Goal: Complete application form

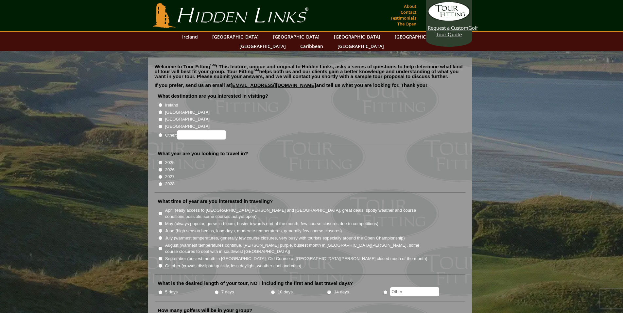
click at [158, 133] on input "Other:" at bounding box center [160, 135] width 4 height 4
radio input "true"
click at [209, 131] on input "Other:" at bounding box center [201, 135] width 49 height 9
type input "Canada - Banff"
click at [160, 168] on input "2026" at bounding box center [160, 170] width 4 height 4
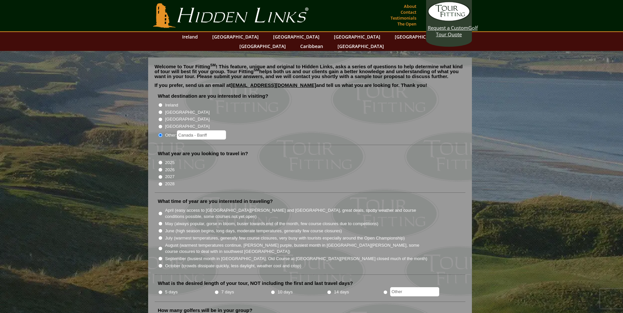
radio input "true"
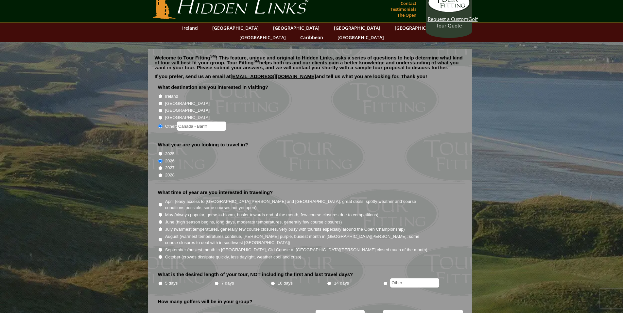
click at [160, 238] on input "August (warmest temperatures continue, [PERSON_NAME] purple, busiest month in […" at bounding box center [160, 240] width 4 height 4
radio input "true"
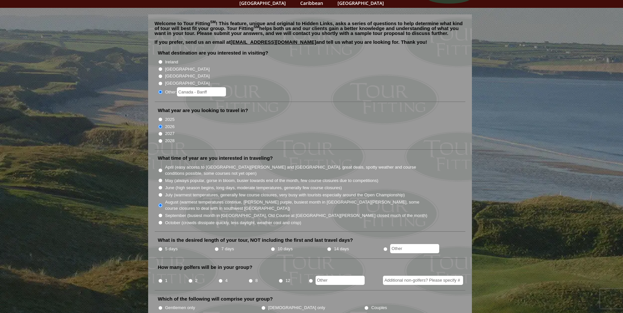
scroll to position [81, 0]
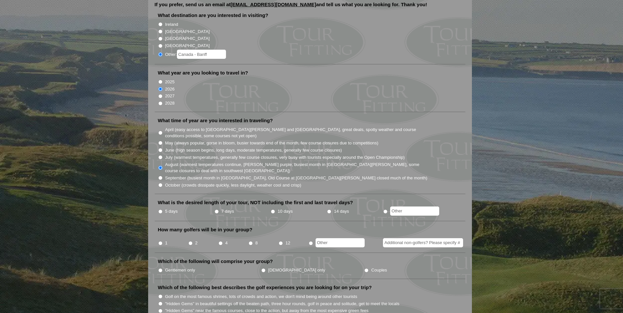
click at [385, 210] on input "radio" at bounding box center [385, 212] width 4 height 4
radio input "true"
click at [407, 207] on input "text" at bounding box center [414, 211] width 49 height 9
type input "3"
click at [312, 241] on input "radio" at bounding box center [311, 243] width 4 height 4
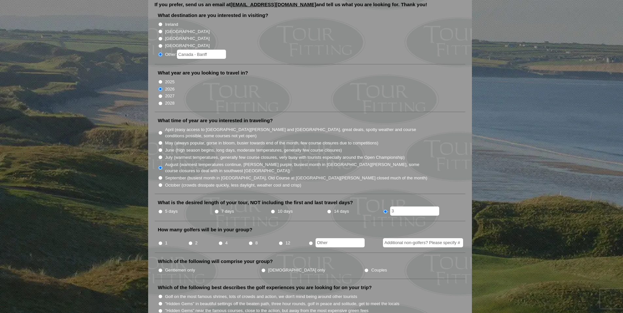
radio input "true"
click at [325, 239] on input "text" at bounding box center [340, 243] width 49 height 9
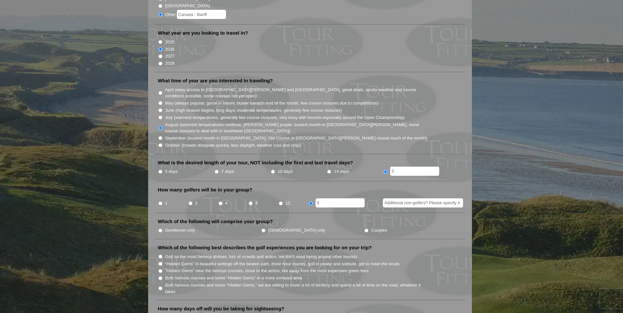
scroll to position [122, 0]
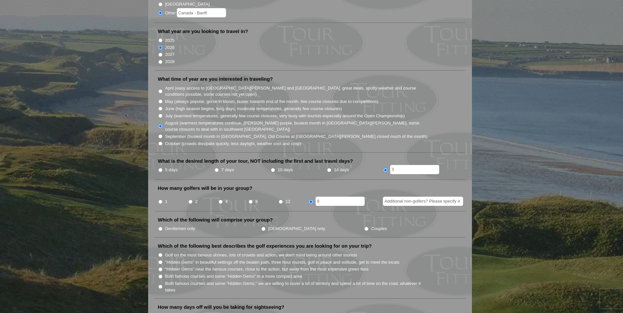
type input "9"
click at [160, 227] on input "Gentlemen only" at bounding box center [160, 229] width 4 height 4
radio input "true"
click at [160, 253] on input "Golf on the most famous shrines, lots of crowds and action, we don't mind being…" at bounding box center [160, 255] width 4 height 4
radio input "true"
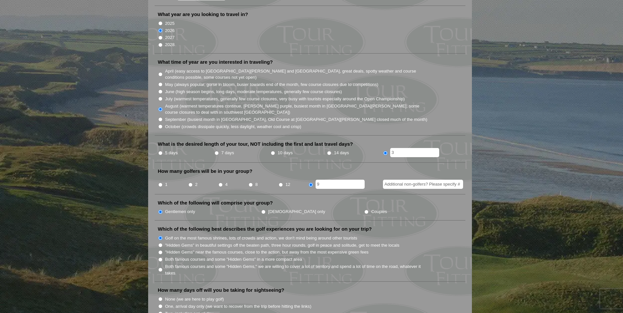
scroll to position [169, 0]
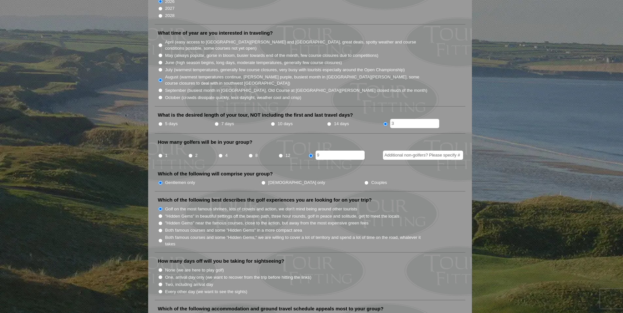
click at [160, 268] on input "None (we are here to play golf)" at bounding box center [160, 270] width 4 height 4
radio input "true"
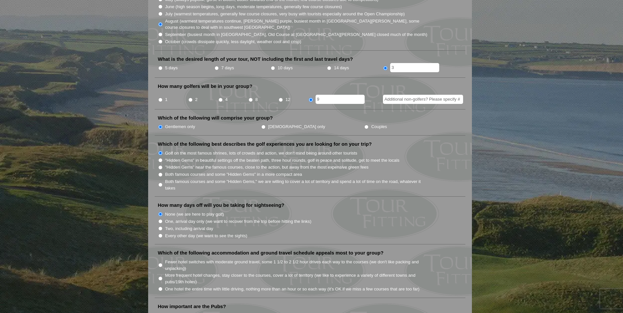
scroll to position [239, 0]
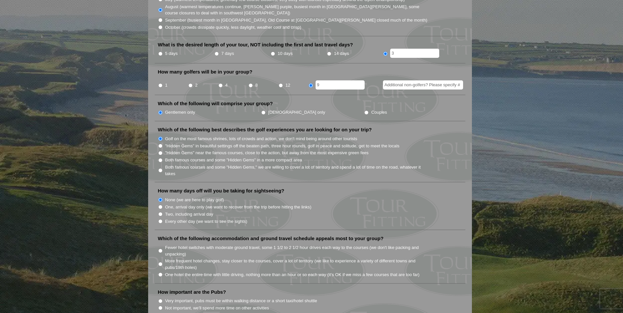
click at [160, 273] on input "One hotel the entire time with little driving, nothing more than an hour or so …" at bounding box center [160, 275] width 4 height 4
radio input "true"
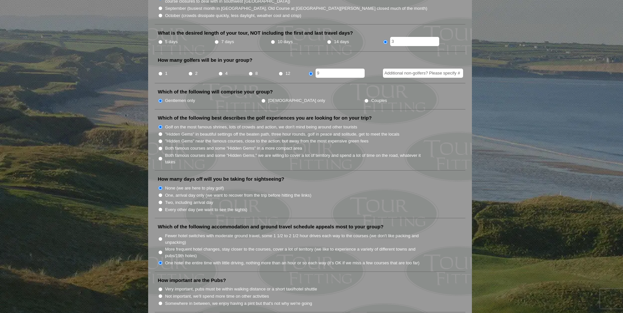
scroll to position [385, 0]
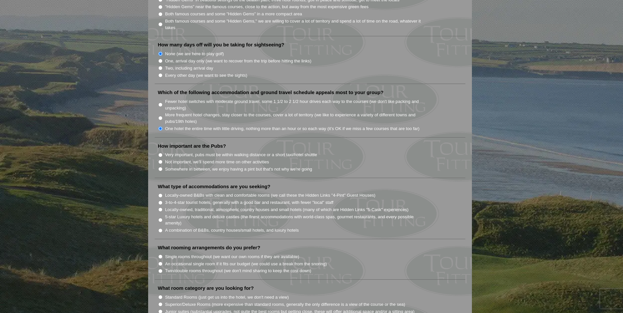
click at [161, 167] on input "Somewhere in between, we enjoy having a pint but that's not why we're going" at bounding box center [160, 169] width 4 height 4
radio input "true"
click at [160, 229] on input "A combination of B&Bs, country houses/small hotels, and luxury hotels" at bounding box center [160, 231] width 4 height 4
radio input "true"
click at [160, 262] on input "An occasional single room if it fits our budget (we could use a break from the …" at bounding box center [160, 264] width 4 height 4
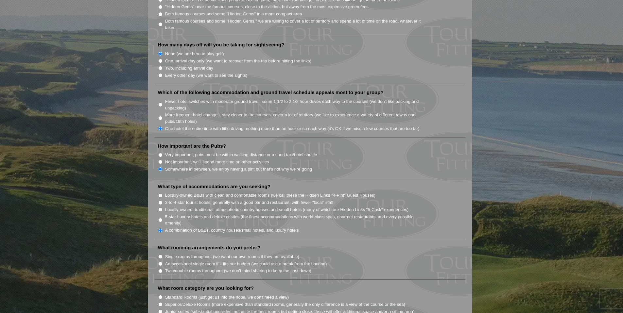
radio input "true"
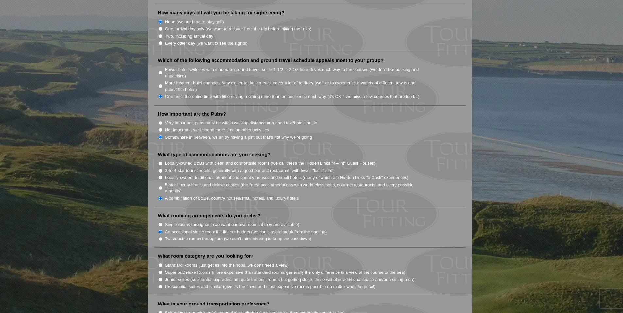
scroll to position [504, 0]
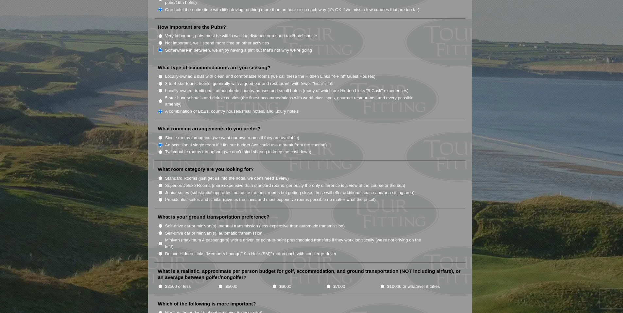
click at [161, 176] on input "Standard Rooms (just get us into the hotel, we don't need a view)" at bounding box center [160, 178] width 4 height 4
radio input "true"
click at [161, 224] on input "Self-drive car or minivan(s), manual transmission (less expensive than automati…" at bounding box center [160, 226] width 4 height 4
radio input "true"
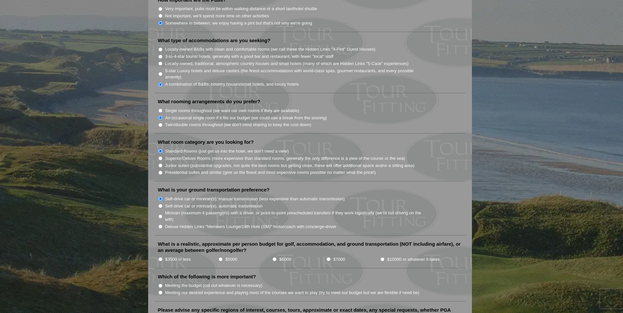
scroll to position [536, 0]
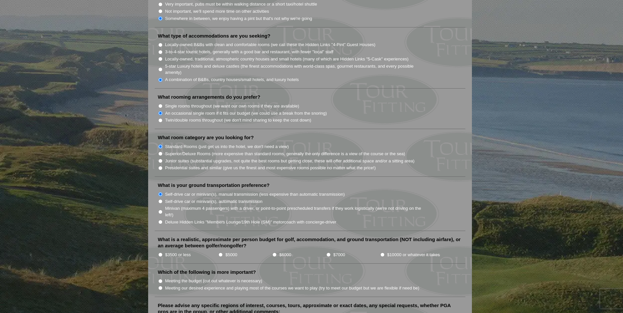
click at [160, 253] on input "$3500 or less" at bounding box center [160, 255] width 4 height 4
radio input "true"
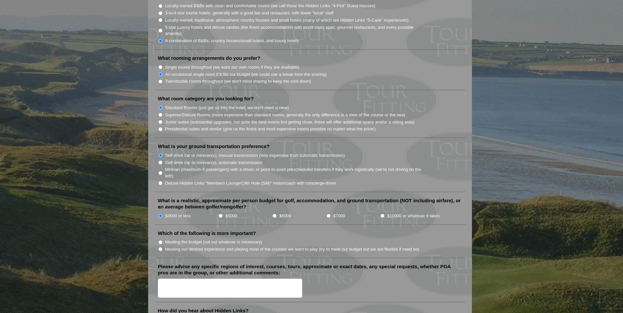
scroll to position [575, 0]
click at [163, 238] on li "Meeting the budget (cut out whatever is necessary)" at bounding box center [313, 241] width 310 height 7
click at [160, 240] on input "Meeting the budget (cut out whatever is necessary)" at bounding box center [160, 242] width 4 height 4
radio input "true"
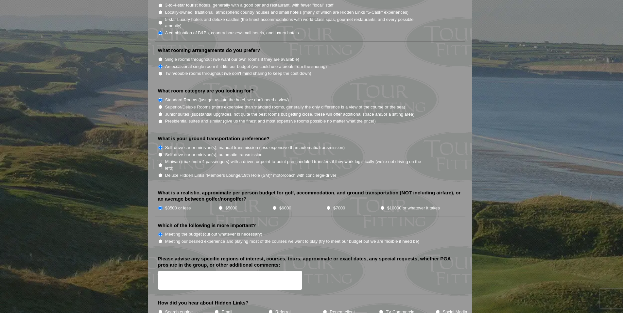
scroll to position [618, 0]
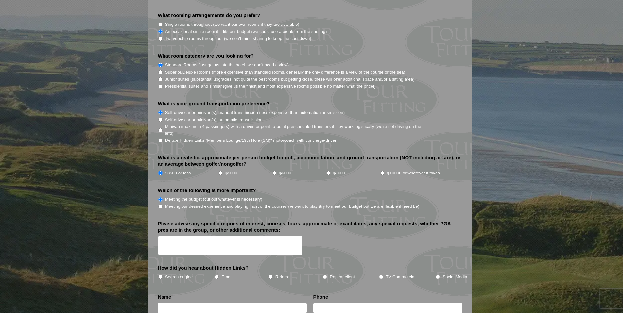
click at [216, 275] on input "Email" at bounding box center [217, 277] width 4 height 4
radio input "true"
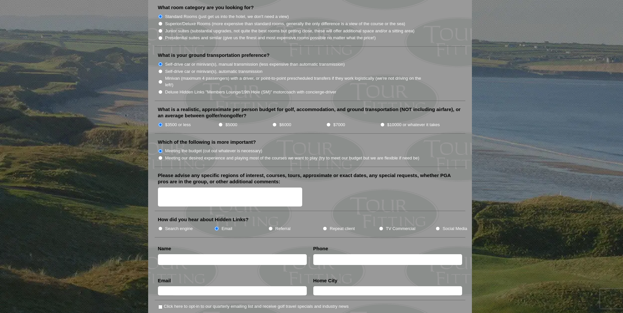
scroll to position [671, 0]
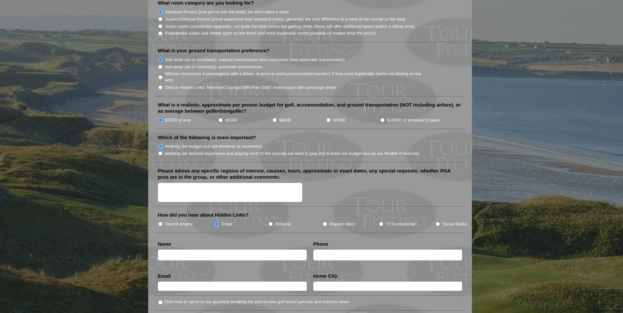
click at [191, 250] on input "text" at bounding box center [232, 255] width 149 height 11
